Goal: Task Accomplishment & Management: Manage account settings

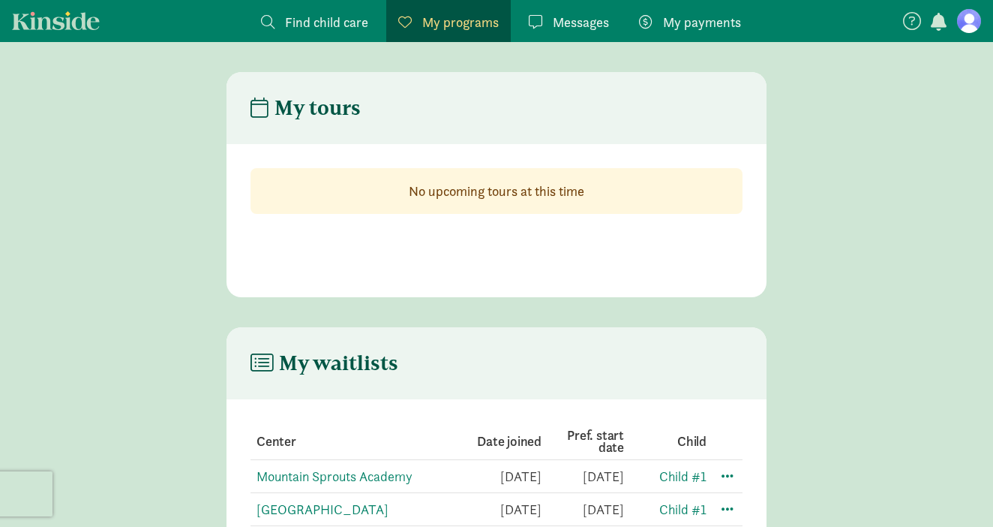
click at [975, 17] on figure at bounding box center [969, 21] width 24 height 24
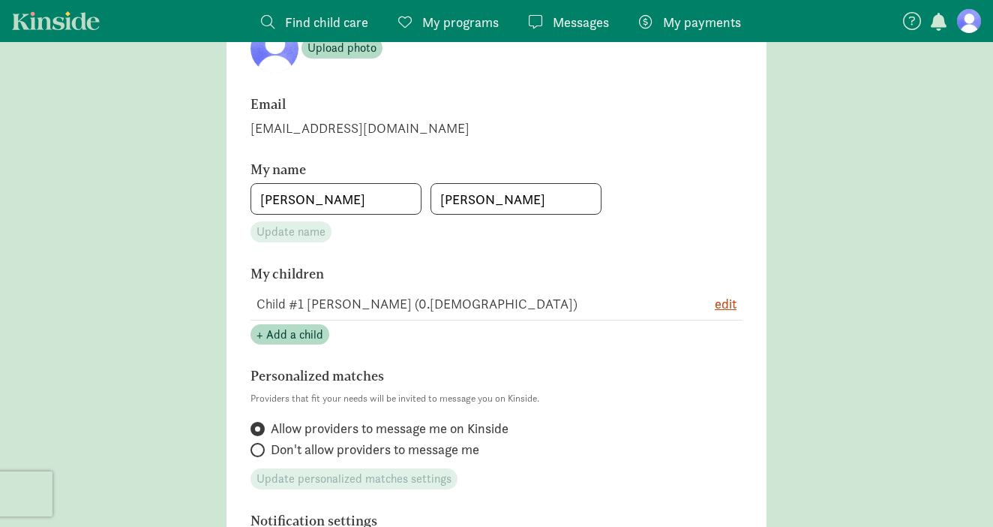
scroll to position [174, 0]
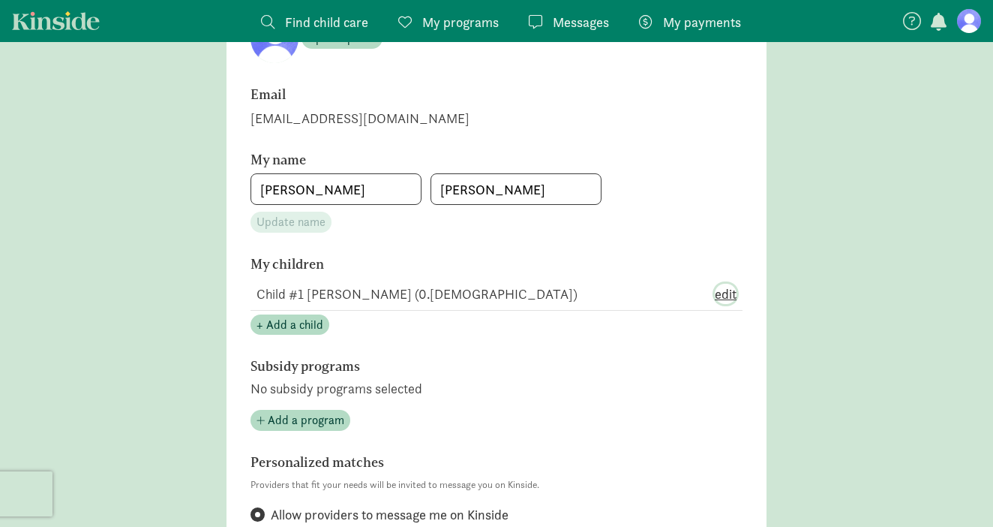
click at [728, 291] on span "edit" at bounding box center [726, 294] width 22 height 20
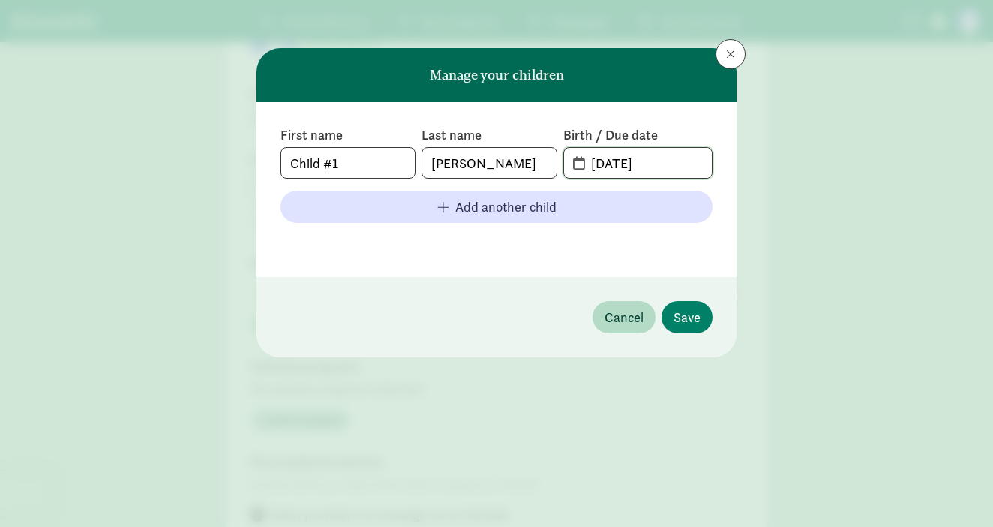
click at [624, 161] on input "[DATE]" at bounding box center [647, 163] width 130 height 30
type input "[DATE]"
drag, startPoint x: 362, startPoint y: 162, endPoint x: 248, endPoint y: 152, distance: 114.5
click at [249, 152] on div "Manage your children First name Child #1 Last name [PERSON_NAME] Birth / Due da…" at bounding box center [496, 263] width 993 height 527
type input "[PERSON_NAME]"
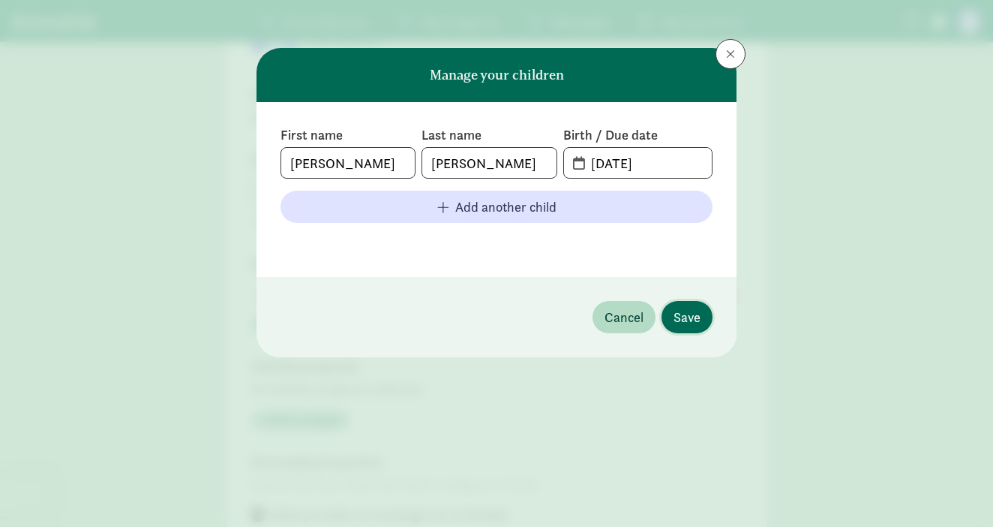
click at [681, 320] on span "Save" at bounding box center [687, 317] width 27 height 20
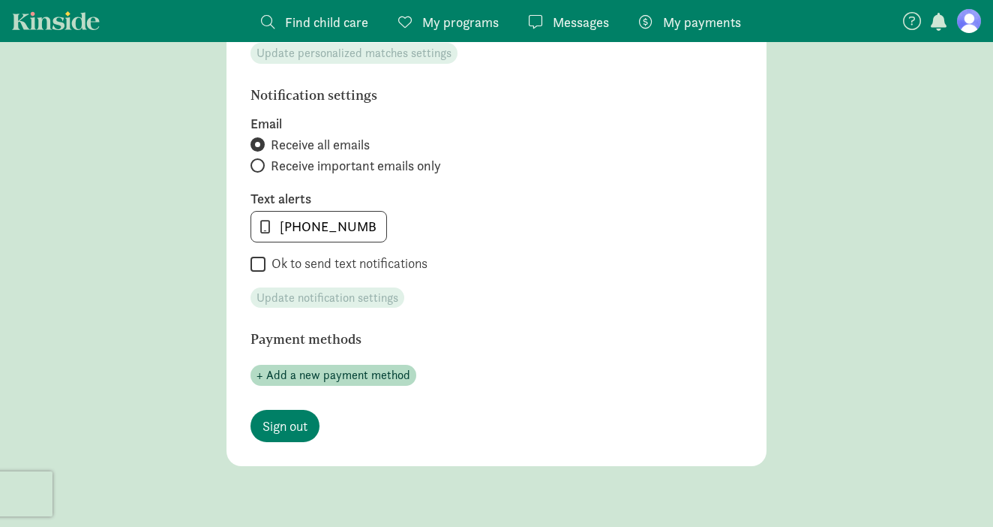
scroll to position [687, 0]
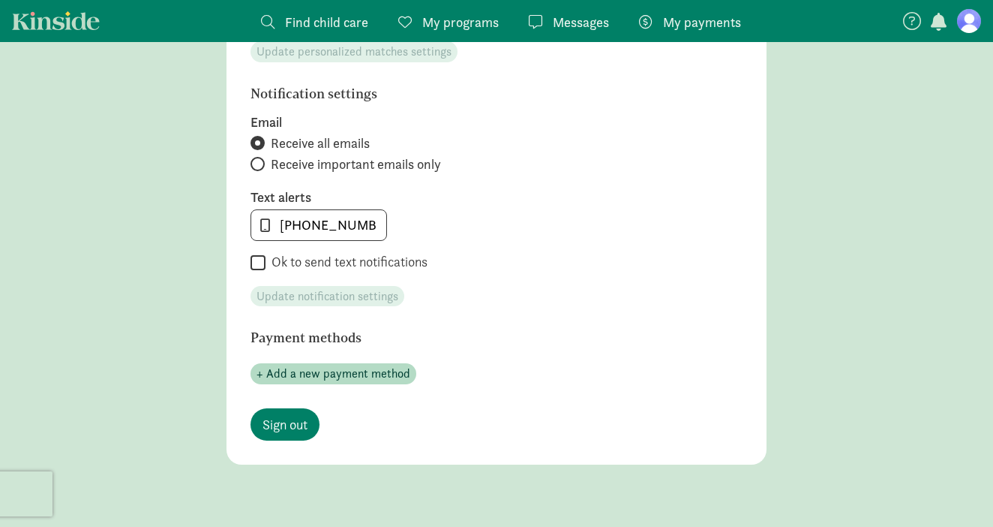
click at [262, 260] on input "Ok to send text notifications" at bounding box center [258, 263] width 15 height 20
checkbox input "true"
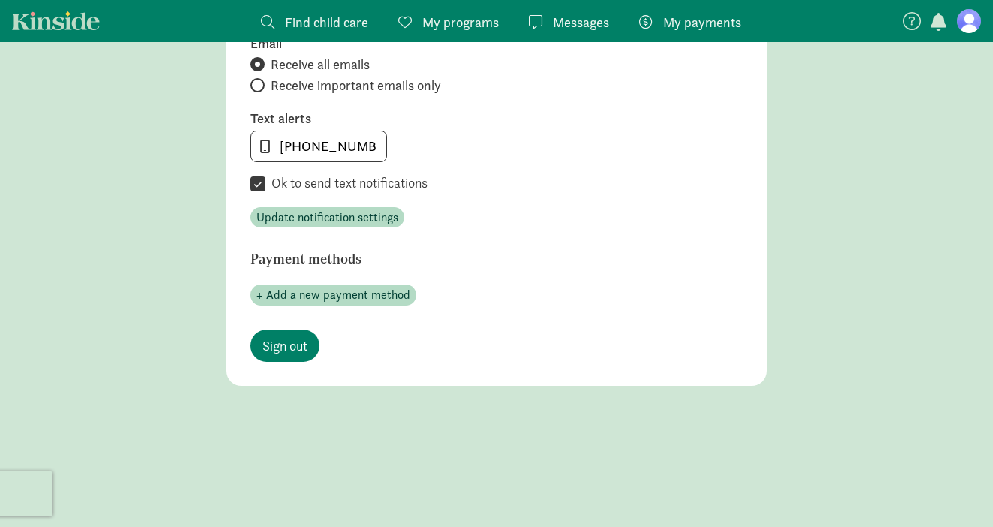
scroll to position [767, 0]
click at [336, 219] on span "Update notification settings" at bounding box center [328, 217] width 142 height 18
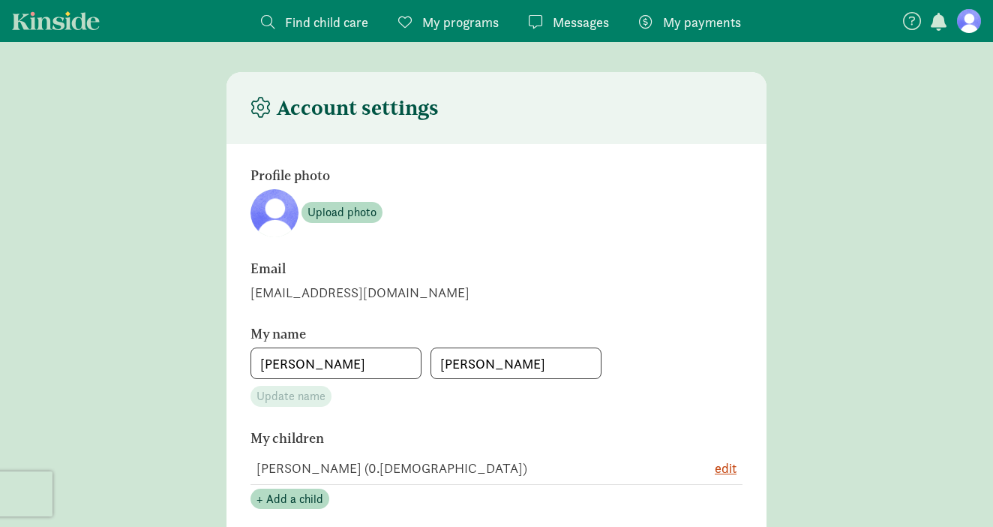
scroll to position [0, 0]
click at [571, 14] on span "Messages" at bounding box center [581, 22] width 56 height 20
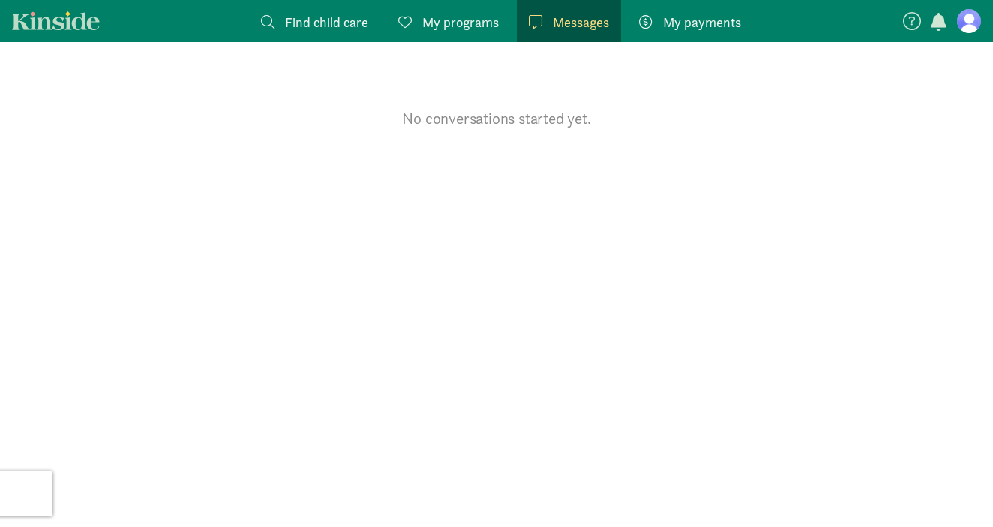
click at [490, 28] on span "My programs" at bounding box center [460, 22] width 77 height 20
